Goal: Find specific page/section: Find specific page/section

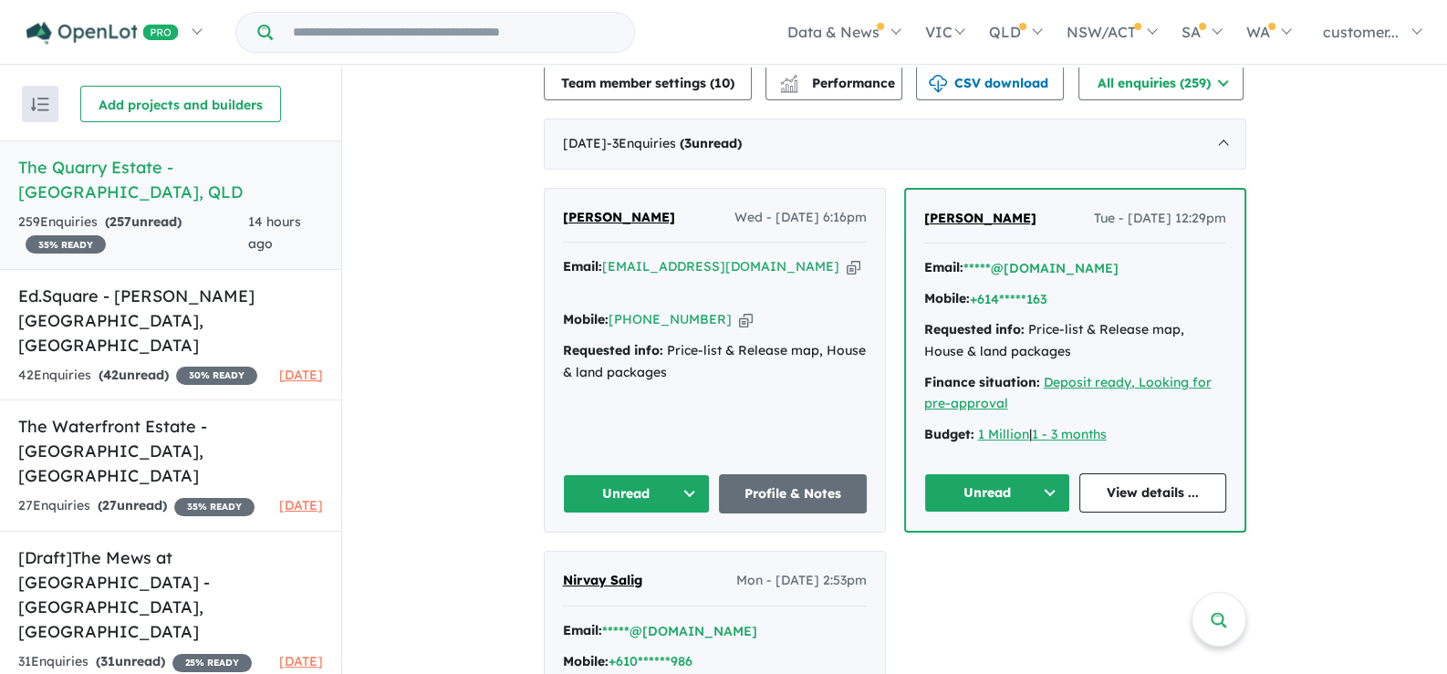
scroll to position [639, 0]
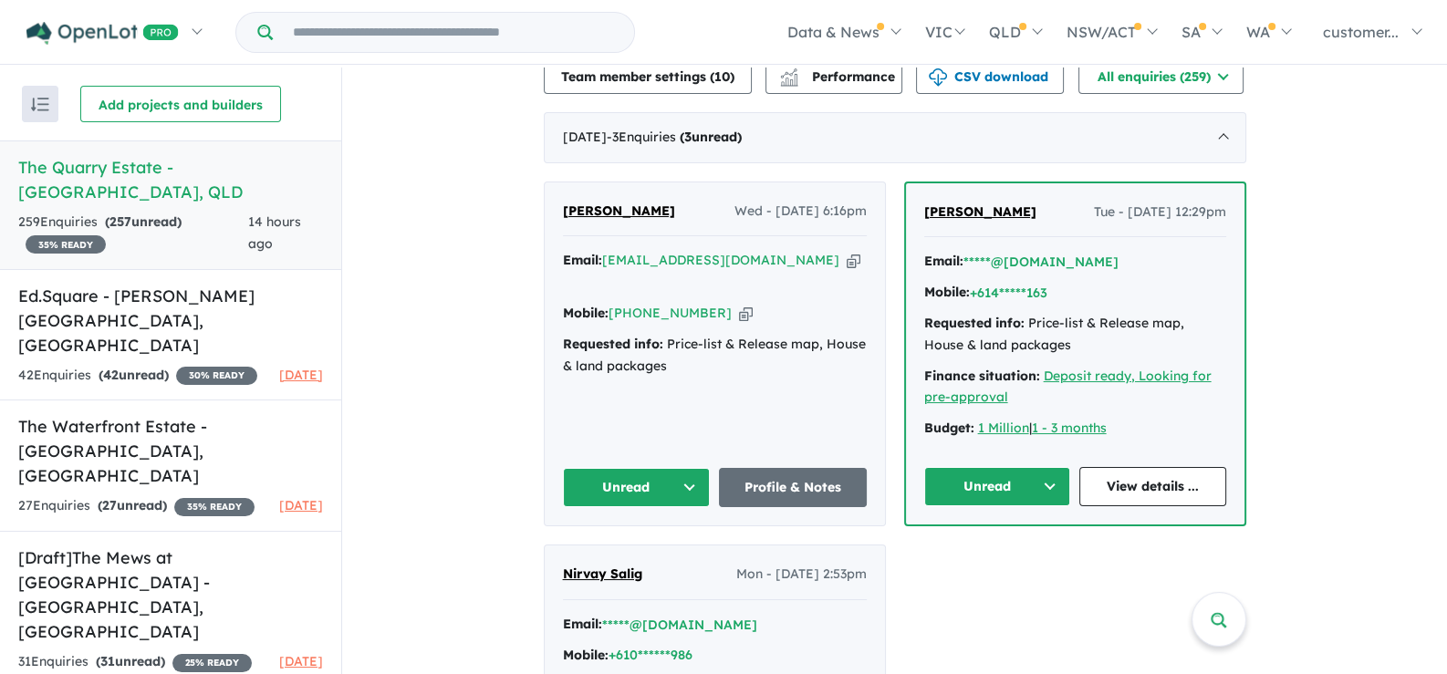
click at [847, 259] on icon "button" at bounding box center [854, 260] width 14 height 19
click at [739, 304] on icon "button" at bounding box center [746, 313] width 14 height 19
click at [847, 256] on icon "button" at bounding box center [854, 260] width 14 height 19
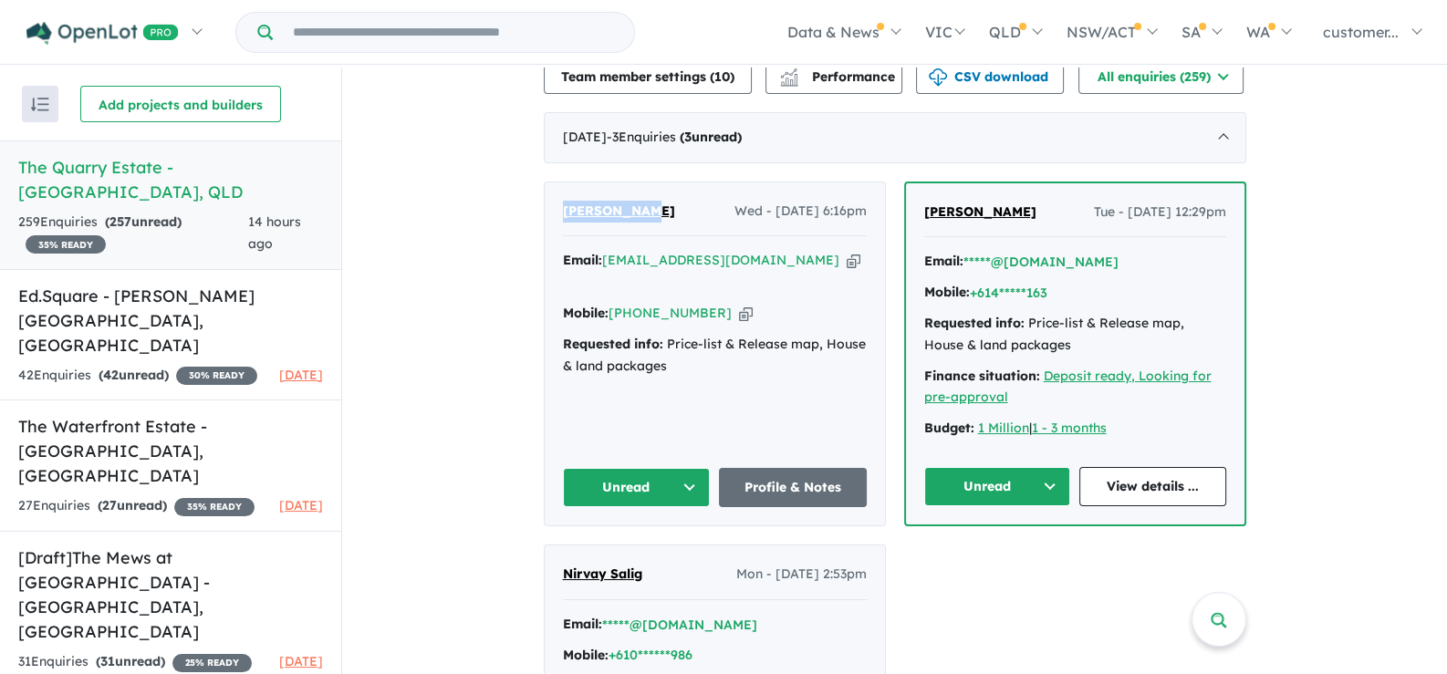
drag, startPoint x: 650, startPoint y: 203, endPoint x: 559, endPoint y: 227, distance: 94.5
click at [563, 227] on div "Jasmine Loh Wed - 10/09/2025, 6:16pm" at bounding box center [715, 219] width 304 height 37
copy span "[PERSON_NAME]"
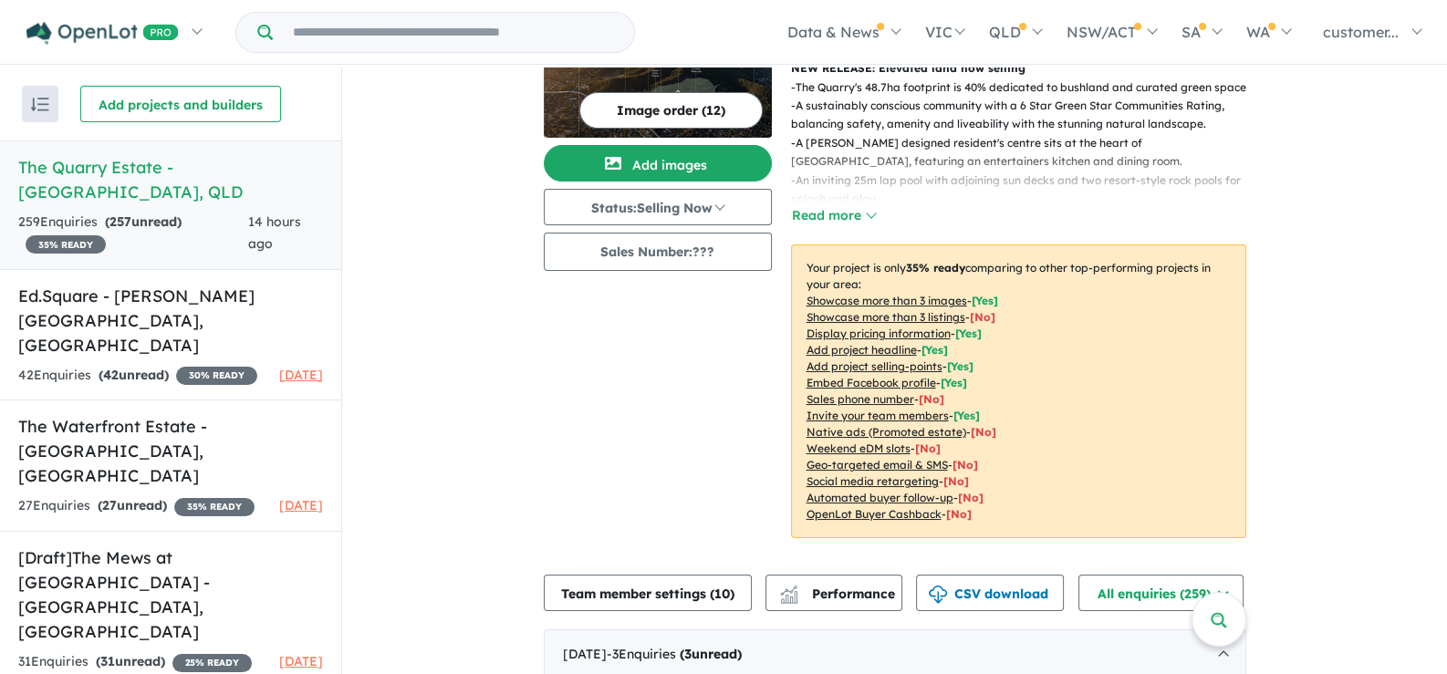
scroll to position [0, 0]
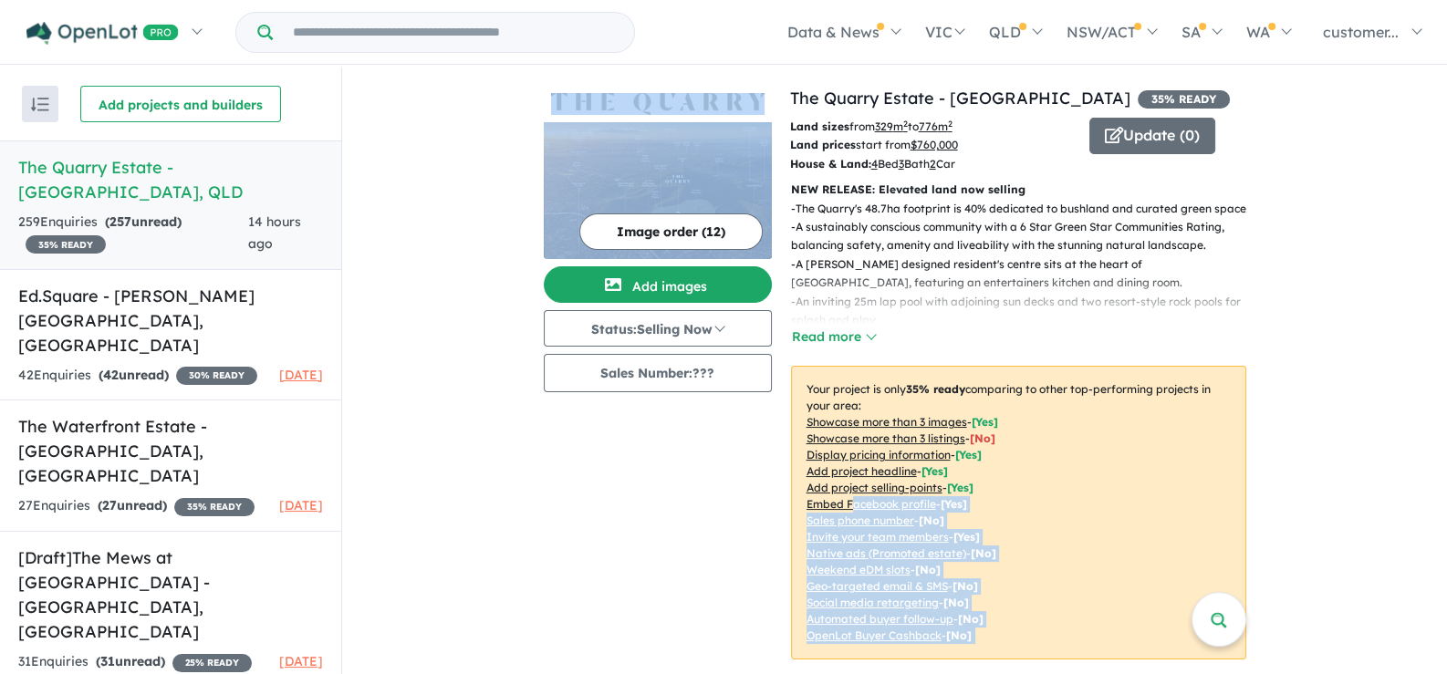
drag, startPoint x: 817, startPoint y: 512, endPoint x: 761, endPoint y: 525, distance: 57.1
click at [761, 525] on div "View 4 projects in your account The Quarry Estate - Keperra 35 % READY Land siz…" at bounding box center [895, 384] width 703 height 596
click at [712, 505] on div "Image order ( 12 ) Add images Status: Selling Now In Planning Coming Soon Selli…" at bounding box center [667, 384] width 246 height 596
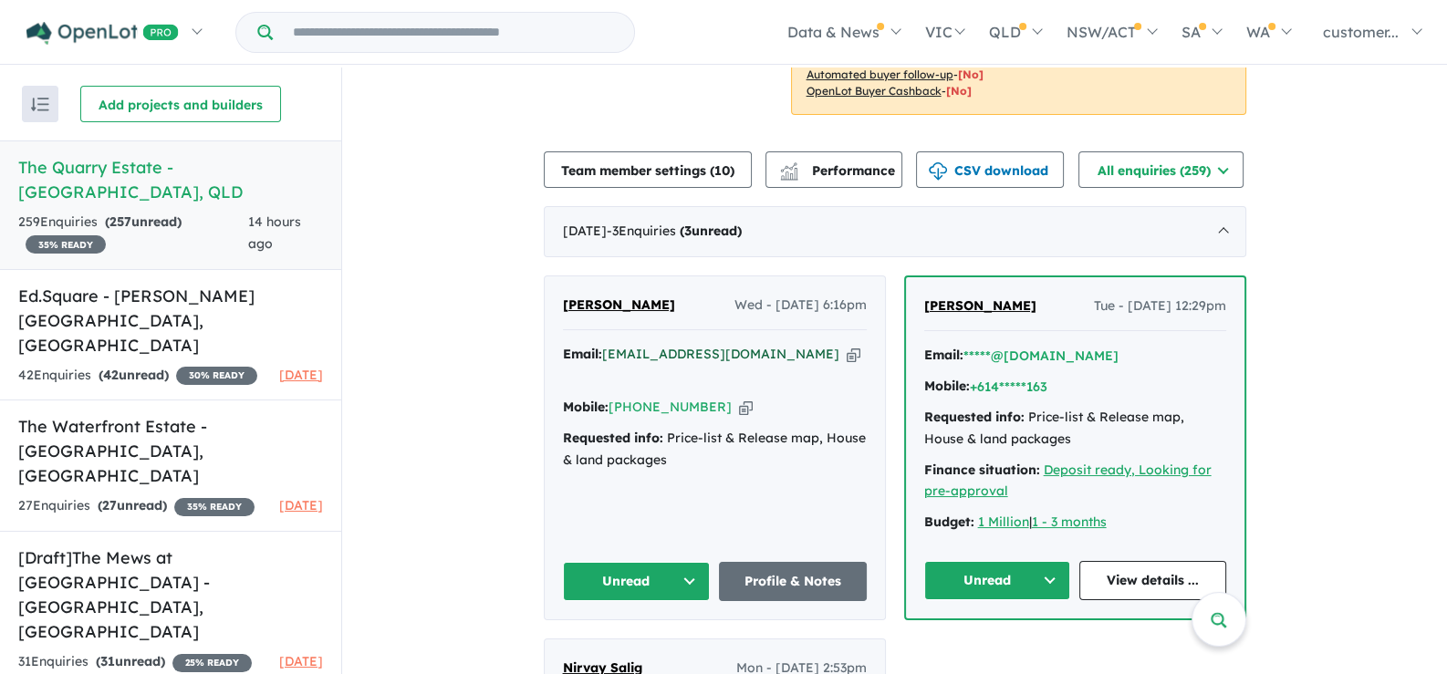
scroll to position [548, 0]
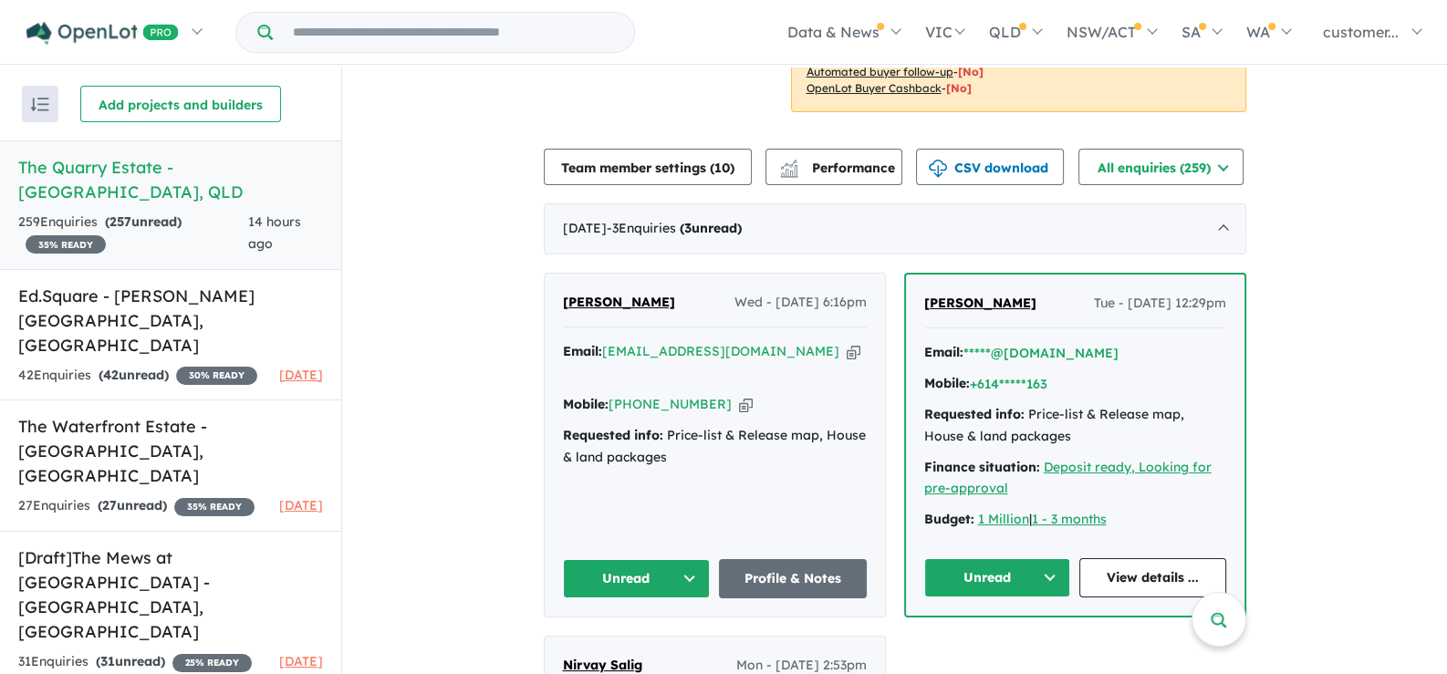
click at [794, 569] on link "Profile & Notes" at bounding box center [793, 578] width 148 height 39
